Goal: Information Seeking & Learning: Learn about a topic

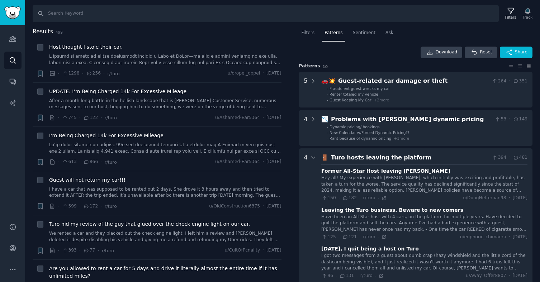
scroll to position [68, 0]
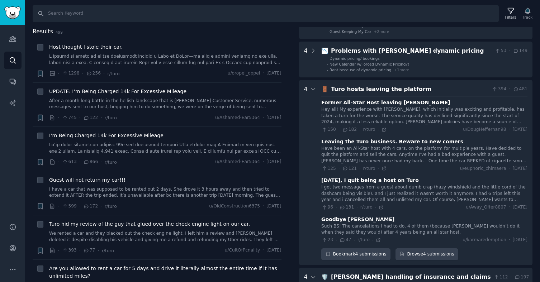
click at [440, 88] on div "Turo hosts leaving the platform" at bounding box center [410, 89] width 158 height 9
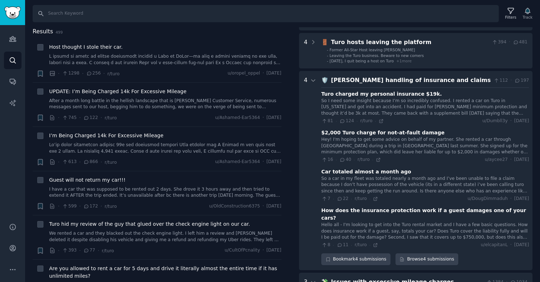
scroll to position [116, 0]
drag, startPoint x: 417, startPoint y: 253, endPoint x: 188, endPoint y: 0, distance: 341.2
click at [0, 0] on div "Account Audiences Search Conversations AI Reports Help Account More Search Filt…" at bounding box center [270, 141] width 540 height 282
click at [470, 80] on div "Turo's handling of insurance and claims" at bounding box center [411, 79] width 160 height 9
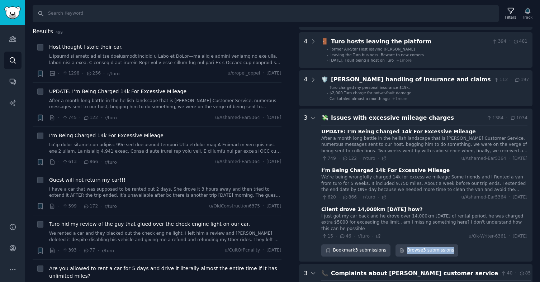
drag, startPoint x: 440, startPoint y: 251, endPoint x: 166, endPoint y: 1, distance: 370.8
click at [0, 0] on div "Account Audiences Search Conversations AI Reports Help Account More Search Filt…" at bounding box center [270, 141] width 540 height 282
click at [461, 119] on div "Issues with excessive mileage charges" at bounding box center [407, 118] width 153 height 9
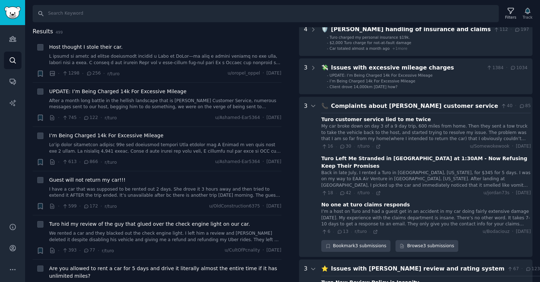
scroll to position [168, 0]
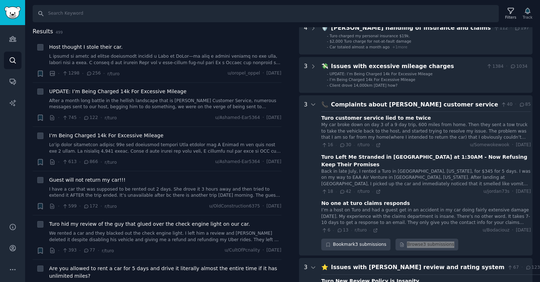
drag, startPoint x: 432, startPoint y: 238, endPoint x: 210, endPoint y: 3, distance: 323.9
click at [0, 0] on div "Account Audiences Search Conversations AI Reports Help Account More Search Filt…" at bounding box center [270, 141] width 540 height 282
click at [458, 107] on div "Complaints about Turo's customer service" at bounding box center [414, 104] width 167 height 9
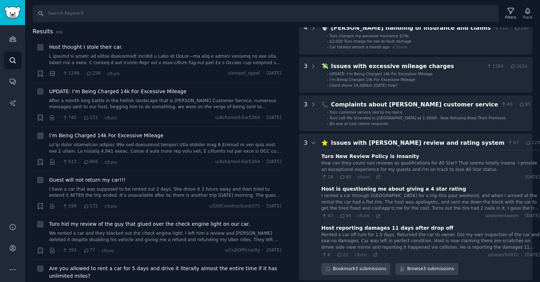
scroll to position [194, 0]
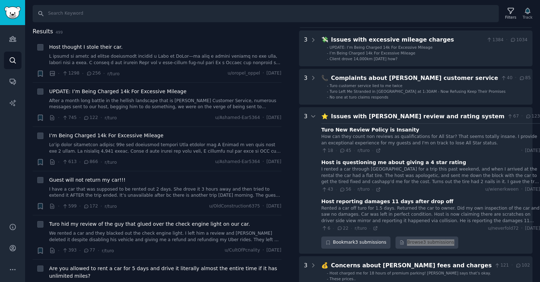
drag, startPoint x: 433, startPoint y: 242, endPoint x: 138, endPoint y: 1, distance: 380.7
click at [0, 0] on div "Account Audiences Search Conversations AI Reports Help Account More Search Filt…" at bounding box center [270, 141] width 540 height 282
click at [467, 113] on div "Issues with Turo's review and rating system" at bounding box center [418, 116] width 174 height 9
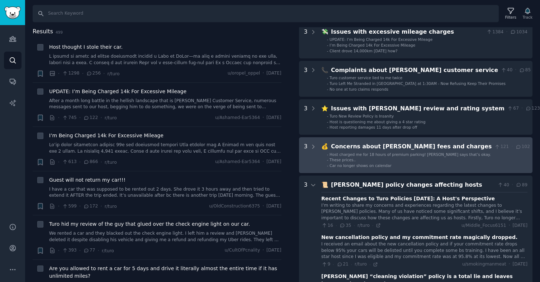
scroll to position [205, 0]
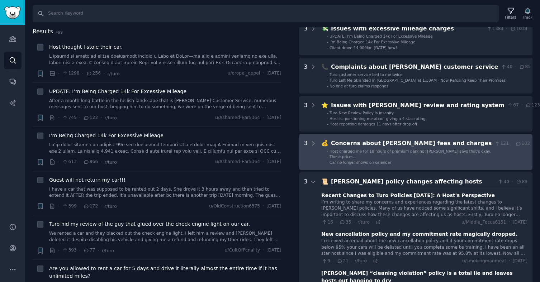
click at [456, 143] on div "Concerns about Turo's fees and charges" at bounding box center [411, 143] width 161 height 9
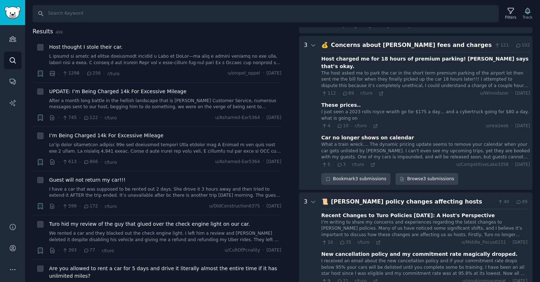
scroll to position [313, 0]
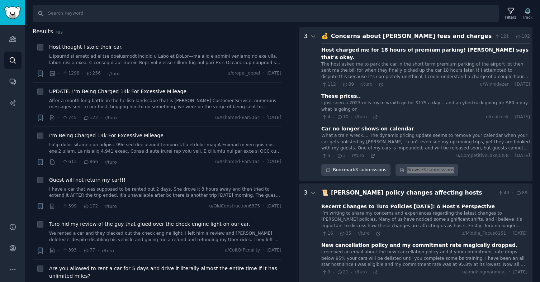
drag, startPoint x: 420, startPoint y: 160, endPoint x: 229, endPoint y: 6, distance: 245.2
click at [0, 0] on div "Account Audiences Search Conversations AI Reports Help Account More Search Filt…" at bounding box center [270, 141] width 540 height 282
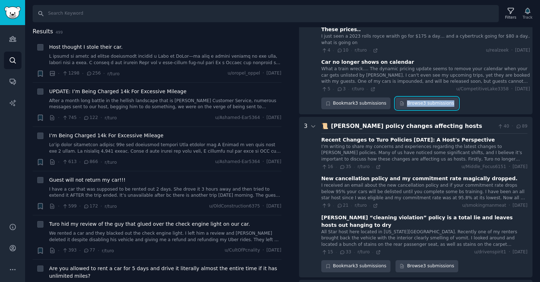
scroll to position [380, 0]
drag, startPoint x: 423, startPoint y: 253, endPoint x: 160, endPoint y: 10, distance: 358.3
click at [0, 0] on div "Account Audiences Search Conversations AI Reports Help Account More Search Filt…" at bounding box center [270, 141] width 540 height 282
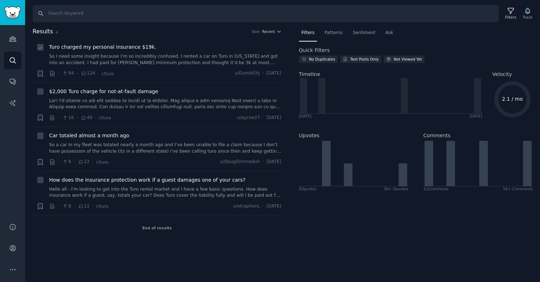
click at [137, 59] on link "So I need some insight because I’m so incredibly confused. I rented a car on Tu…" at bounding box center [165, 59] width 232 height 13
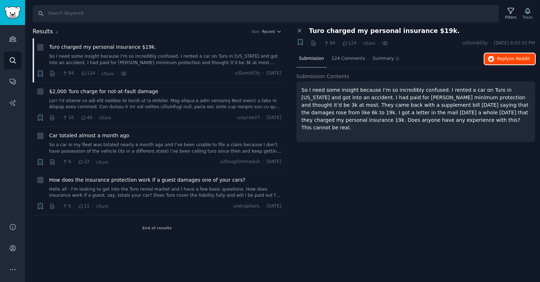
click at [504, 57] on span "Reply on Reddit" at bounding box center [513, 59] width 33 height 6
click at [161, 101] on link at bounding box center [165, 104] width 232 height 13
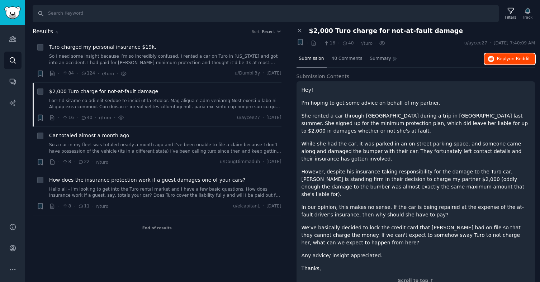
click at [510, 57] on span "on Reddit" at bounding box center [519, 58] width 21 height 5
click at [184, 190] on link "Hello all - I'm looking to get into the Turo rental market and I have a few bas…" at bounding box center [165, 192] width 232 height 13
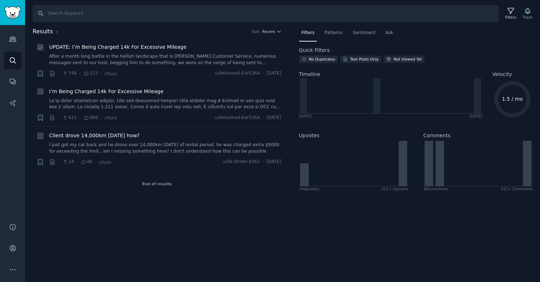
click at [170, 58] on link "After a month long battle in the hellish landscape that is Turo Customer Servic…" at bounding box center [165, 59] width 232 height 13
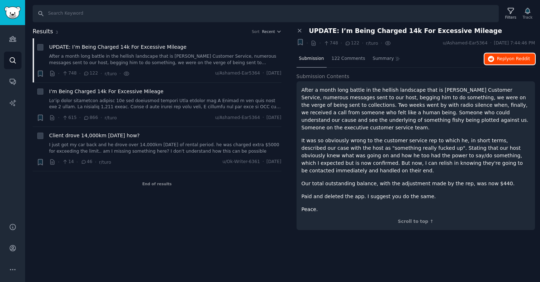
click at [508, 58] on span "Reply on Reddit" at bounding box center [513, 59] width 33 height 6
click at [184, 143] on link "I just got my car back and he drove over 14,000km in 30 days of rental period. …" at bounding box center [165, 148] width 232 height 13
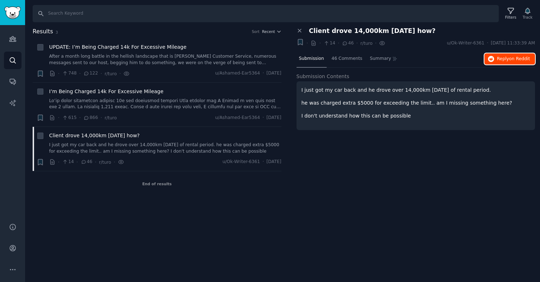
click at [507, 61] on span "Reply on Reddit" at bounding box center [513, 59] width 33 height 6
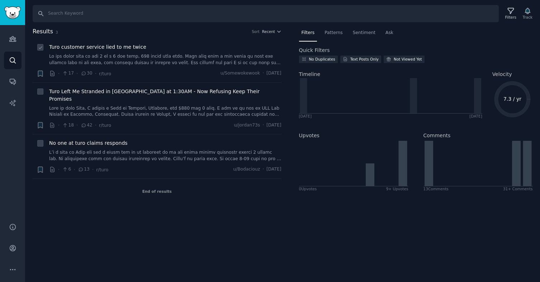
click at [157, 63] on link at bounding box center [165, 59] width 232 height 13
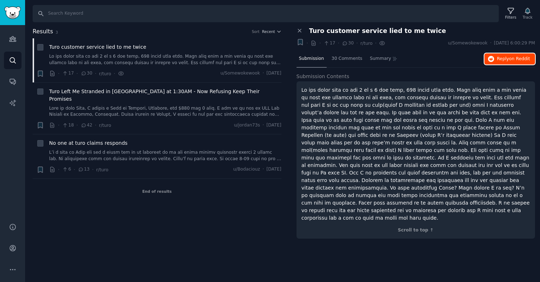
click at [504, 60] on span "Reply on Reddit" at bounding box center [513, 59] width 33 height 6
click at [169, 108] on link at bounding box center [165, 111] width 232 height 13
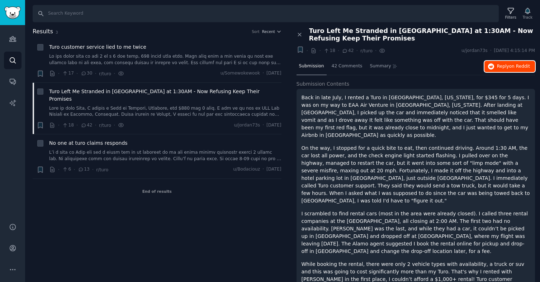
click at [493, 65] on button "Reply on Reddit" at bounding box center [509, 66] width 51 height 11
click at [127, 155] on div "No one at turo claims responds · 6 · 13 · r/turo u/Bodaciouz · Thu 11/21/2024" at bounding box center [165, 156] width 232 height 34
click at [136, 150] on link at bounding box center [165, 156] width 232 height 13
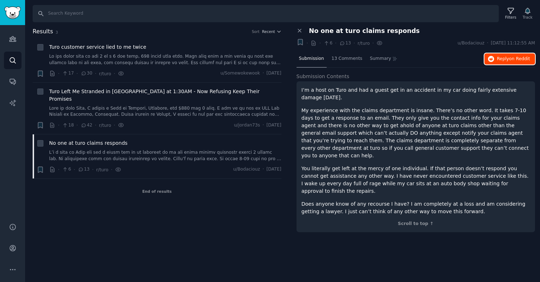
click at [495, 55] on button "Reply on Reddit" at bounding box center [509, 58] width 51 height 11
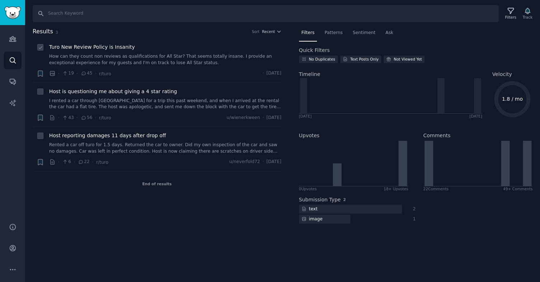
click at [184, 58] on link "How can they count non reviews as qualifications for All Star? That seems total…" at bounding box center [165, 59] width 232 height 13
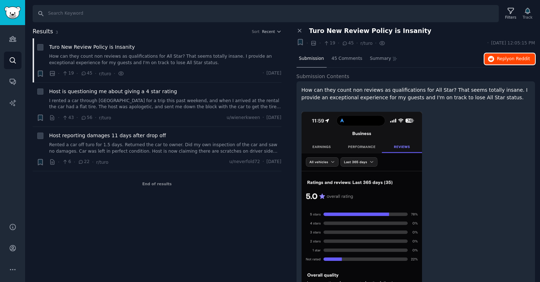
click at [506, 60] on span "Reply on Reddit" at bounding box center [513, 59] width 33 height 6
click at [173, 101] on link "I rented a car through Turo for a trip this past weekend, and when I arrived at…" at bounding box center [165, 104] width 232 height 13
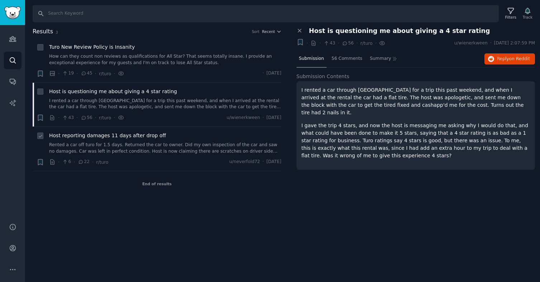
click at [165, 143] on link "Rented a car off turo for 1.5 days. Returned the car to owner. Did my own inspe…" at bounding box center [165, 148] width 232 height 13
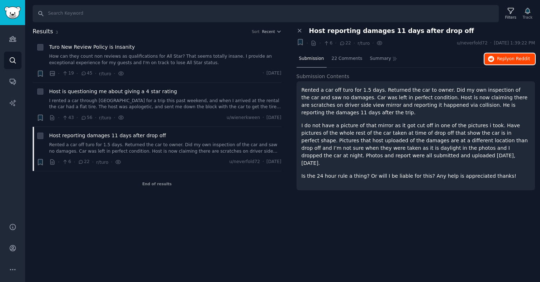
click at [499, 60] on span "Reply on Reddit" at bounding box center [513, 59] width 33 height 6
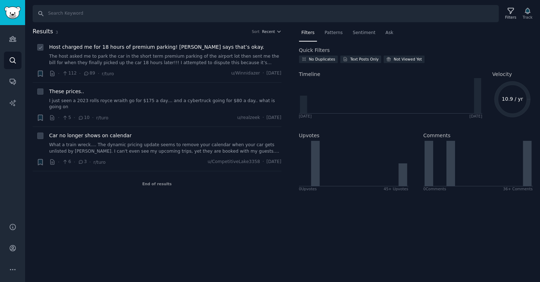
click at [174, 60] on link "The host asked me to park the car in the short term premium parking of the airp…" at bounding box center [165, 59] width 232 height 13
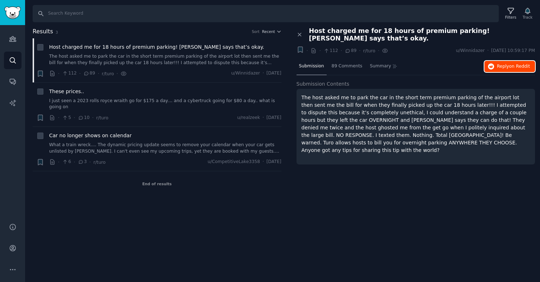
click at [516, 62] on button "Reply on Reddit" at bounding box center [509, 66] width 51 height 11
click at [176, 103] on link "I just seen a 2023 rolls royce wraith go for $175 a day… and a cybertruck going…" at bounding box center [165, 104] width 232 height 13
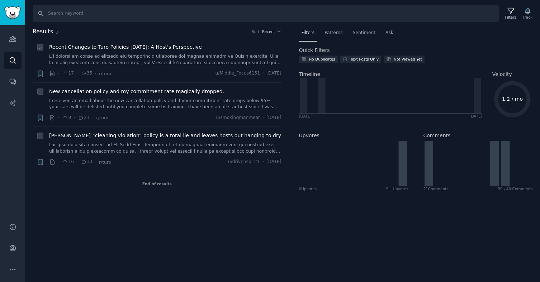
click at [148, 62] on link at bounding box center [165, 59] width 232 height 13
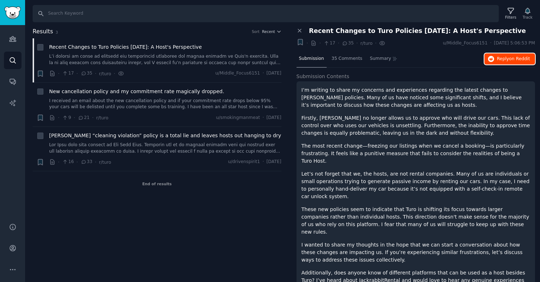
click at [520, 60] on span "on Reddit" at bounding box center [519, 58] width 21 height 5
click at [131, 103] on link "I received an email about the new cancellation policy and if your commitment ra…" at bounding box center [165, 104] width 232 height 13
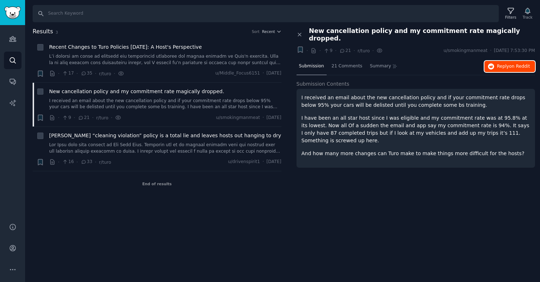
click at [508, 63] on span "Reply on Reddit" at bounding box center [513, 66] width 33 height 6
click at [133, 147] on link at bounding box center [165, 148] width 232 height 13
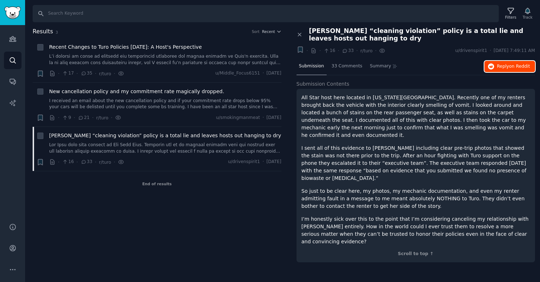
click at [511, 66] on span "on Reddit" at bounding box center [519, 66] width 21 height 5
